Goal: Navigation & Orientation: Find specific page/section

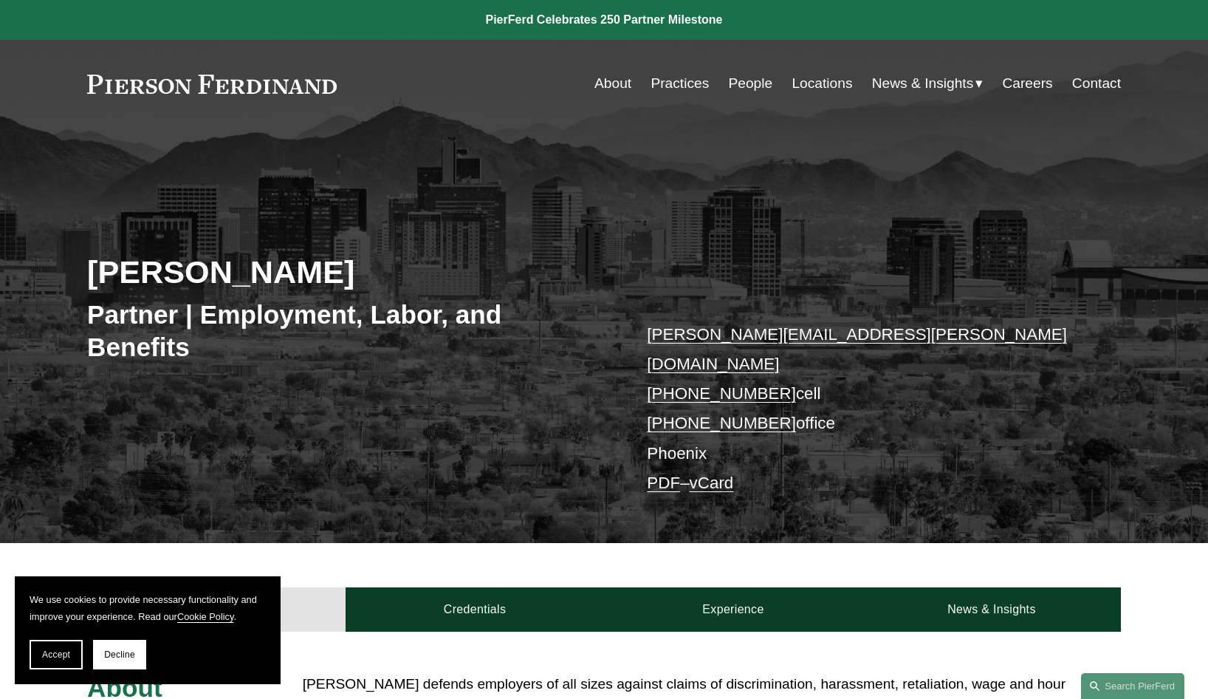
scroll to position [315, 0]
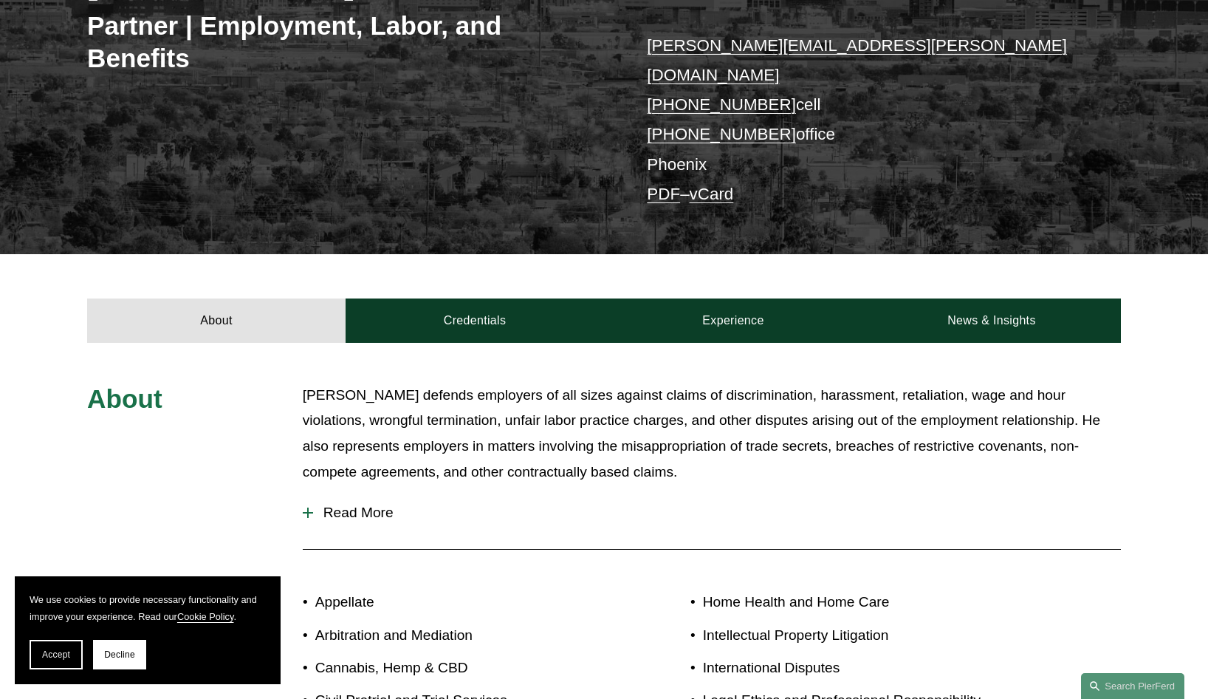
scroll to position [771, 0]
